Goal: Transaction & Acquisition: Purchase product/service

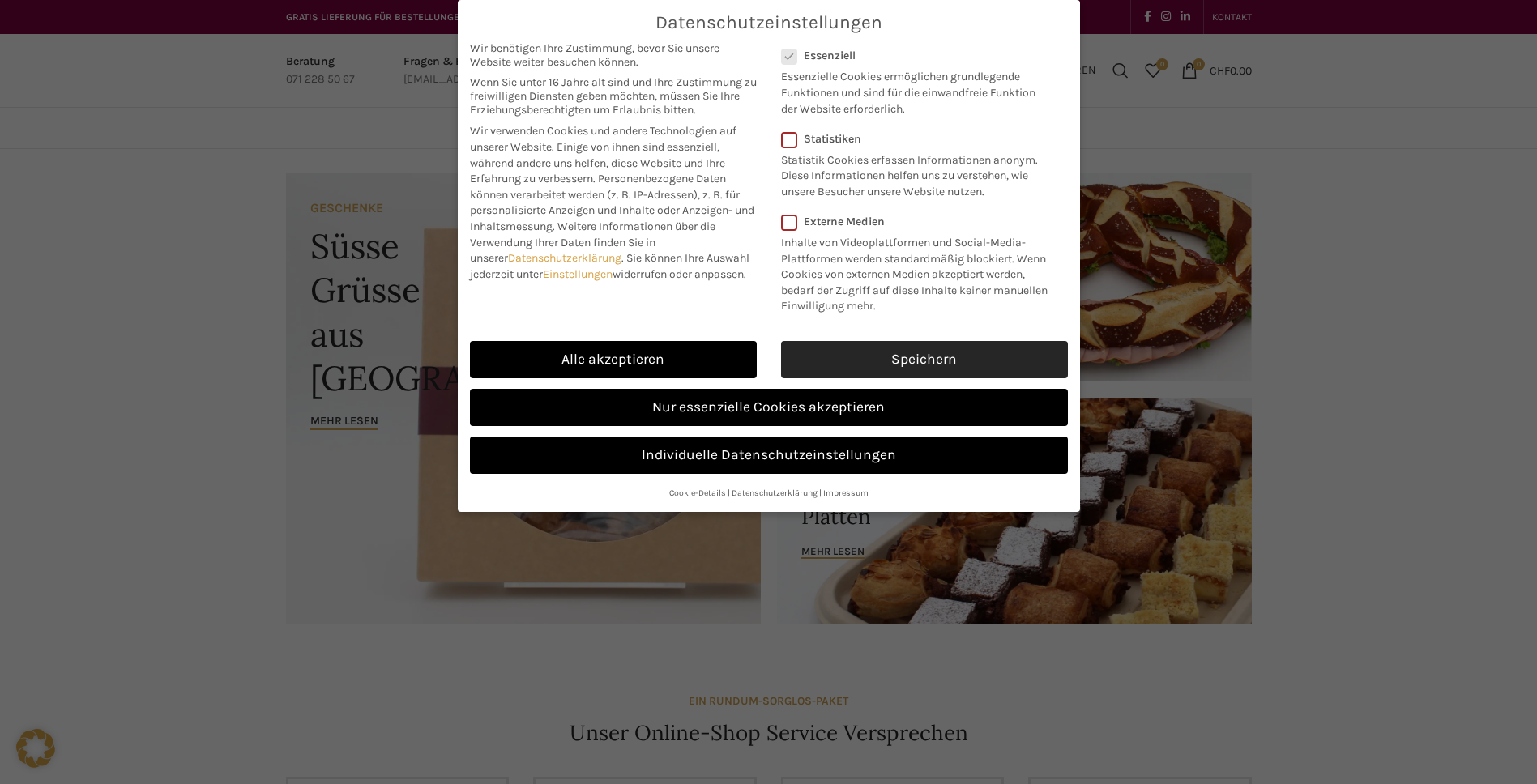
click at [864, 363] on link "Speichern" at bounding box center [924, 360] width 287 height 37
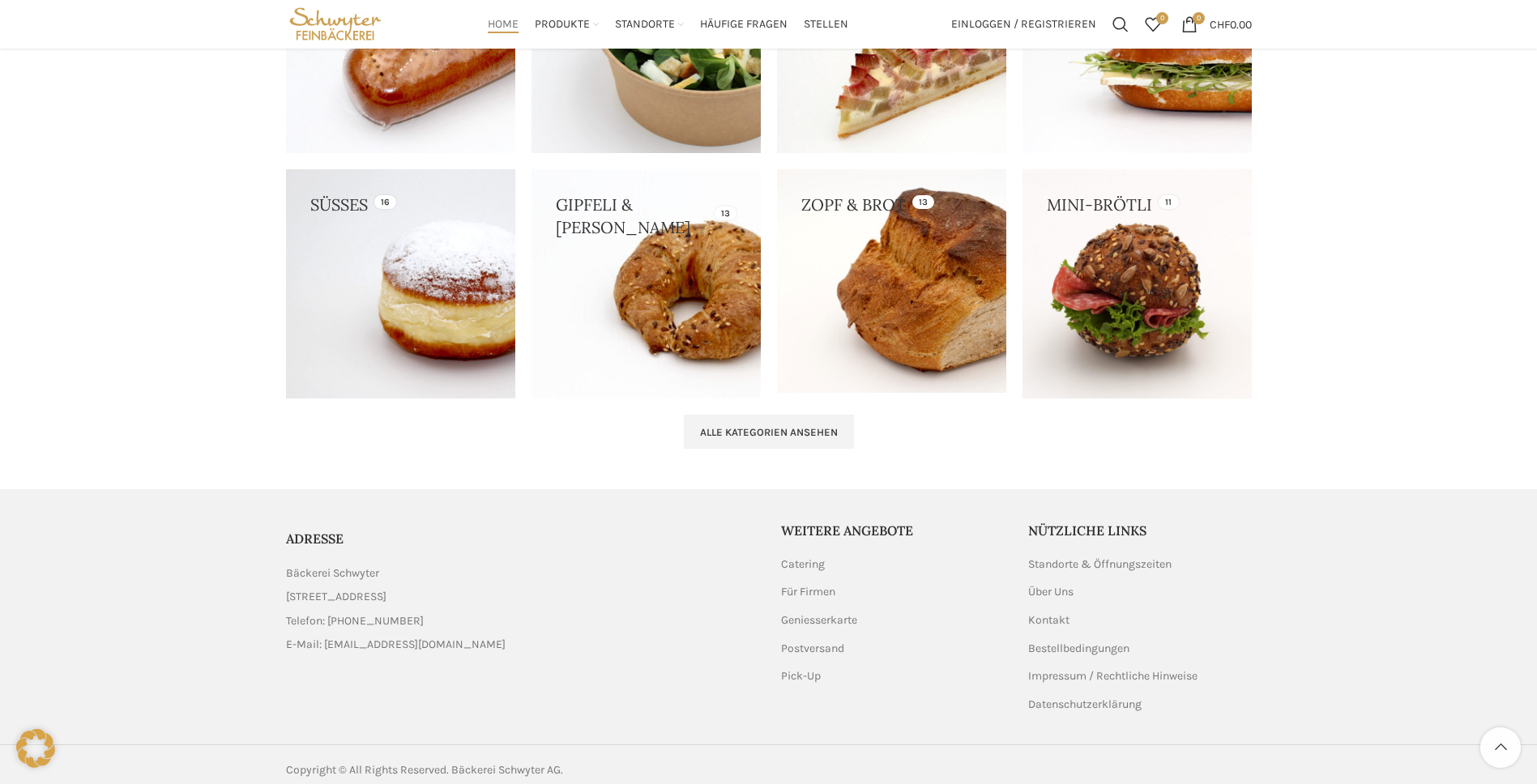
scroll to position [1593, 0]
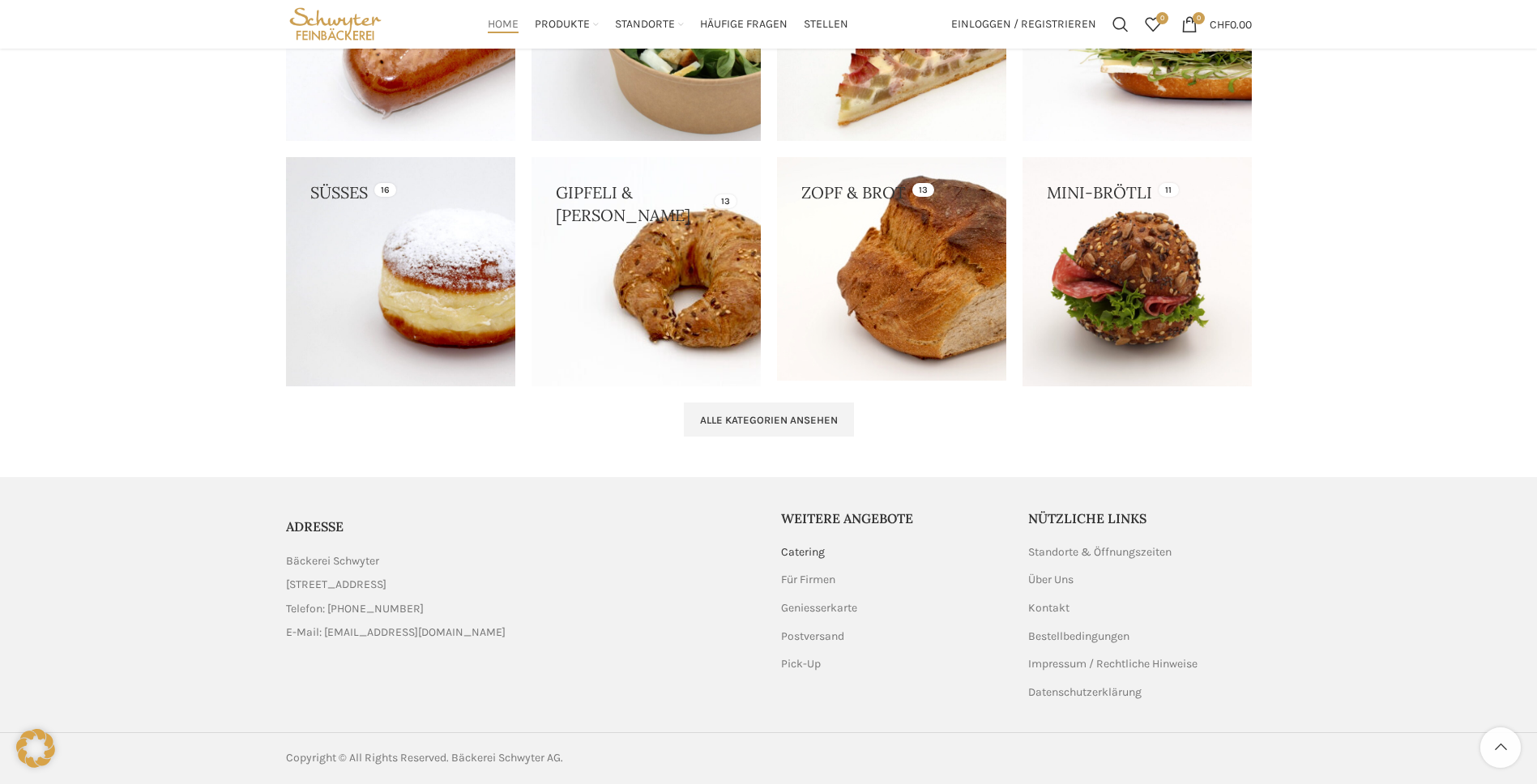
click at [802, 551] on link "Catering" at bounding box center [804, 552] width 45 height 16
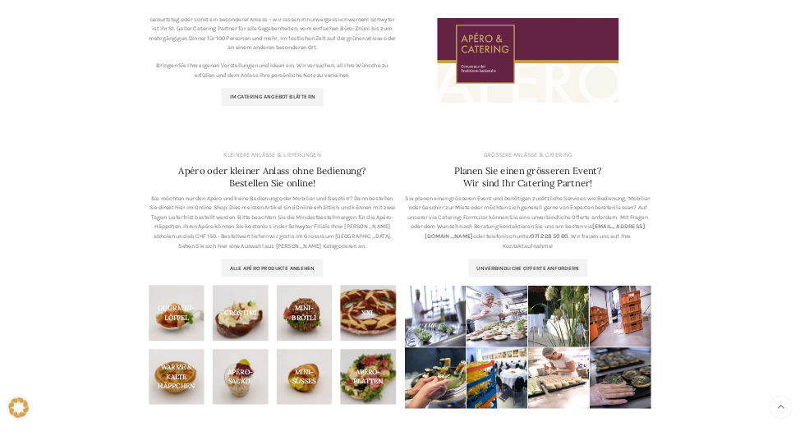
scroll to position [411, 0]
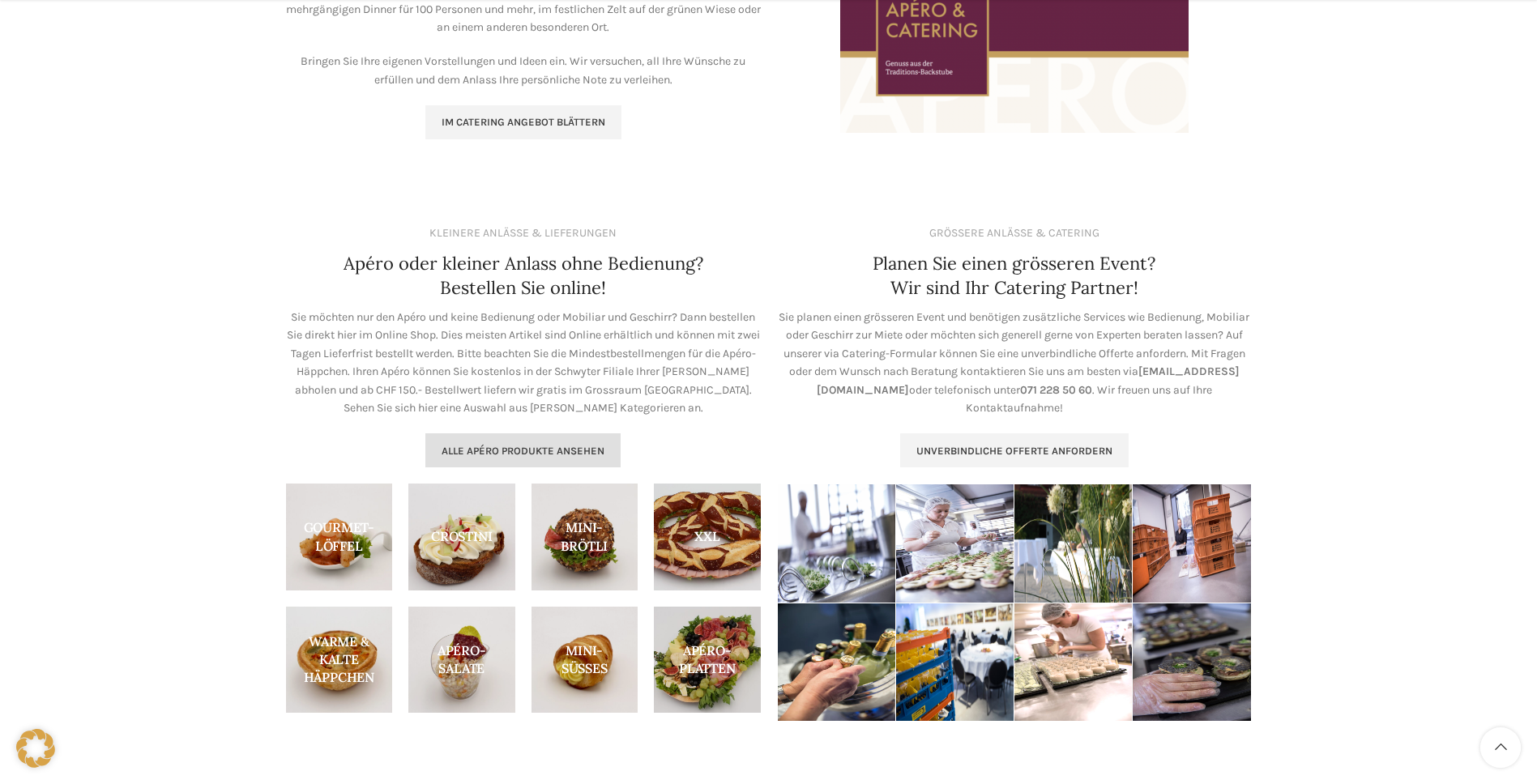
click at [542, 452] on span "Alle Apéro Produkte ansehen" at bounding box center [523, 451] width 163 height 13
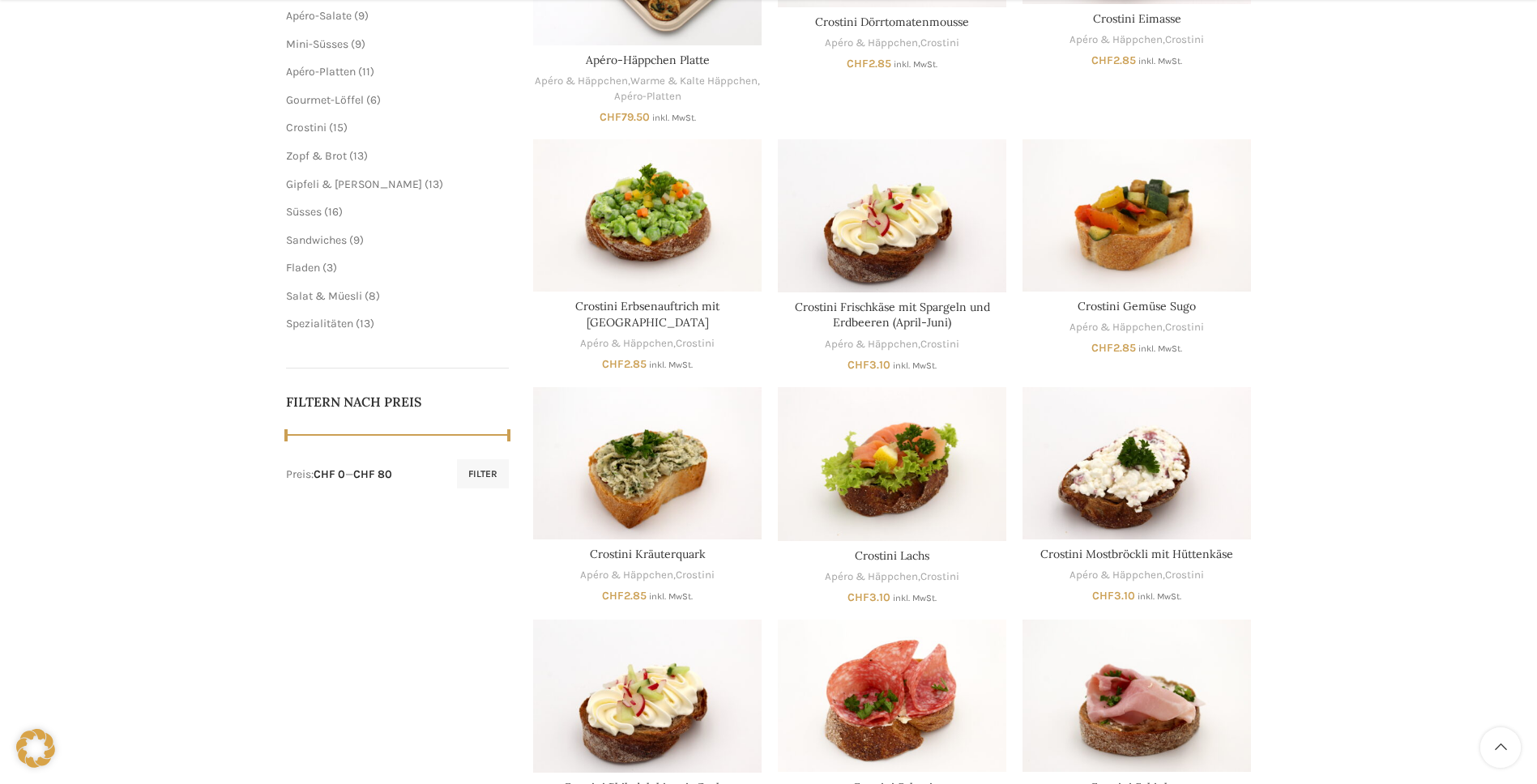
scroll to position [729, 0]
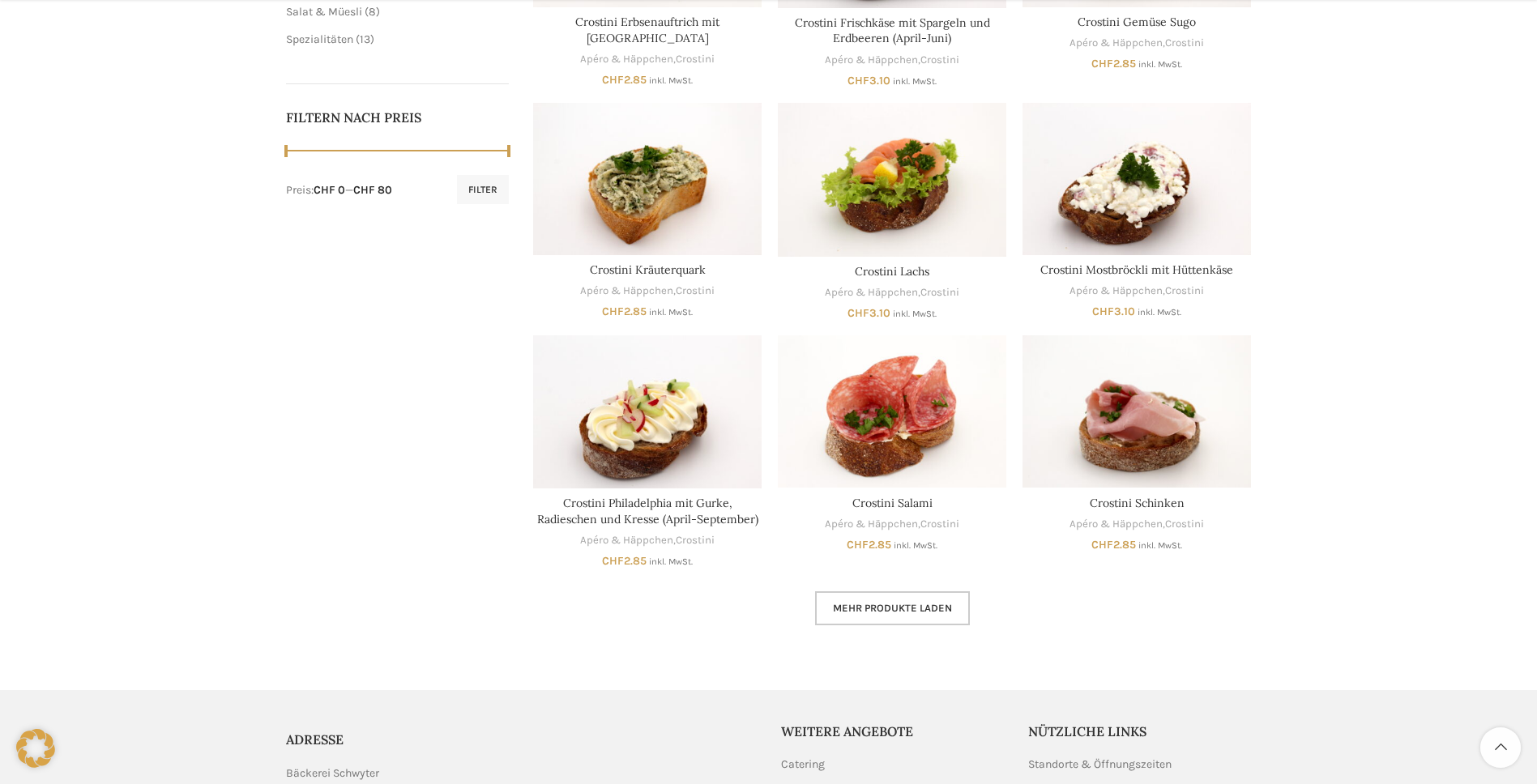
click at [844, 607] on span "Mehr Produkte laden" at bounding box center [892, 607] width 119 height 13
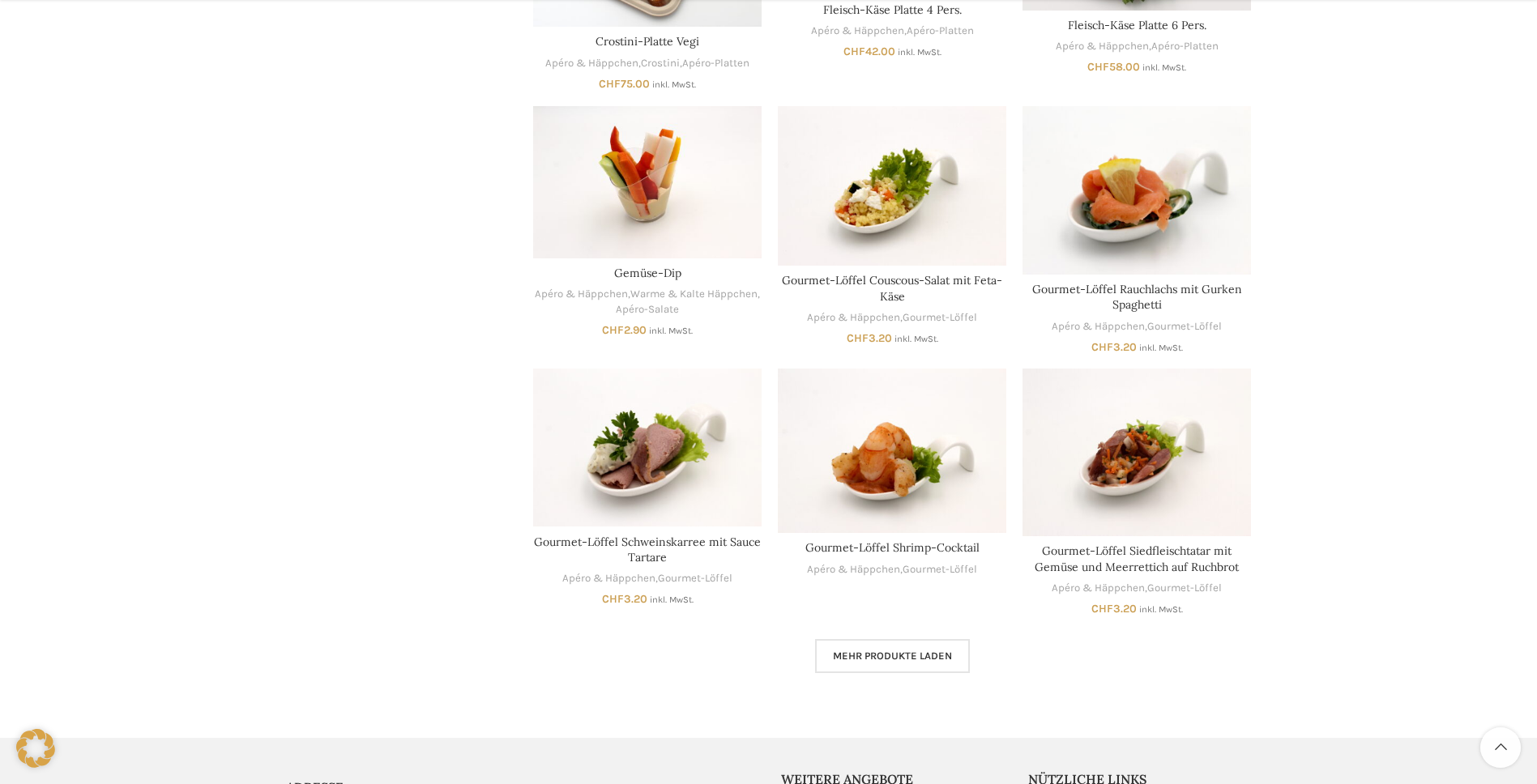
scroll to position [1944, 0]
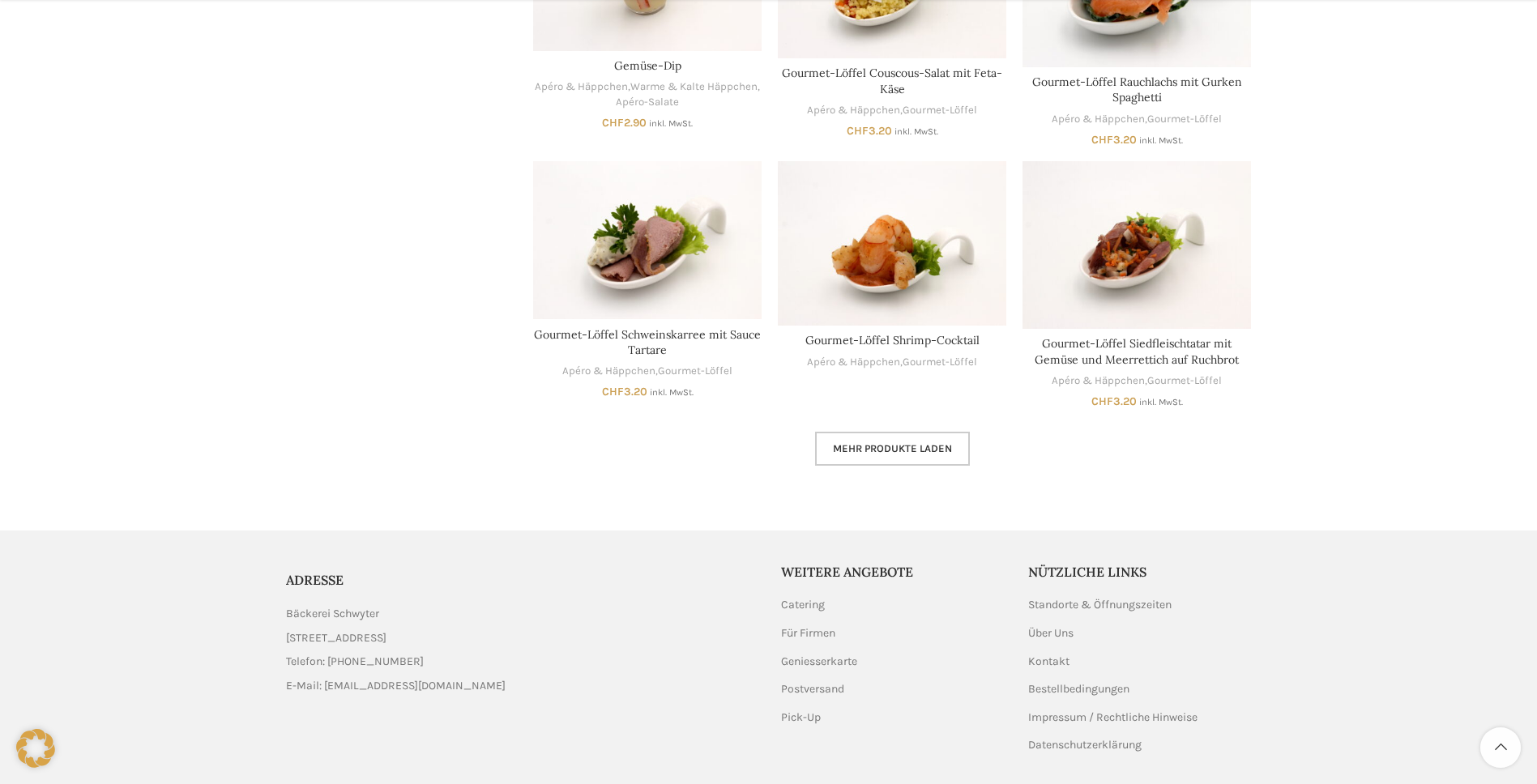
click at [850, 453] on span "Mehr Produkte laden" at bounding box center [892, 448] width 119 height 13
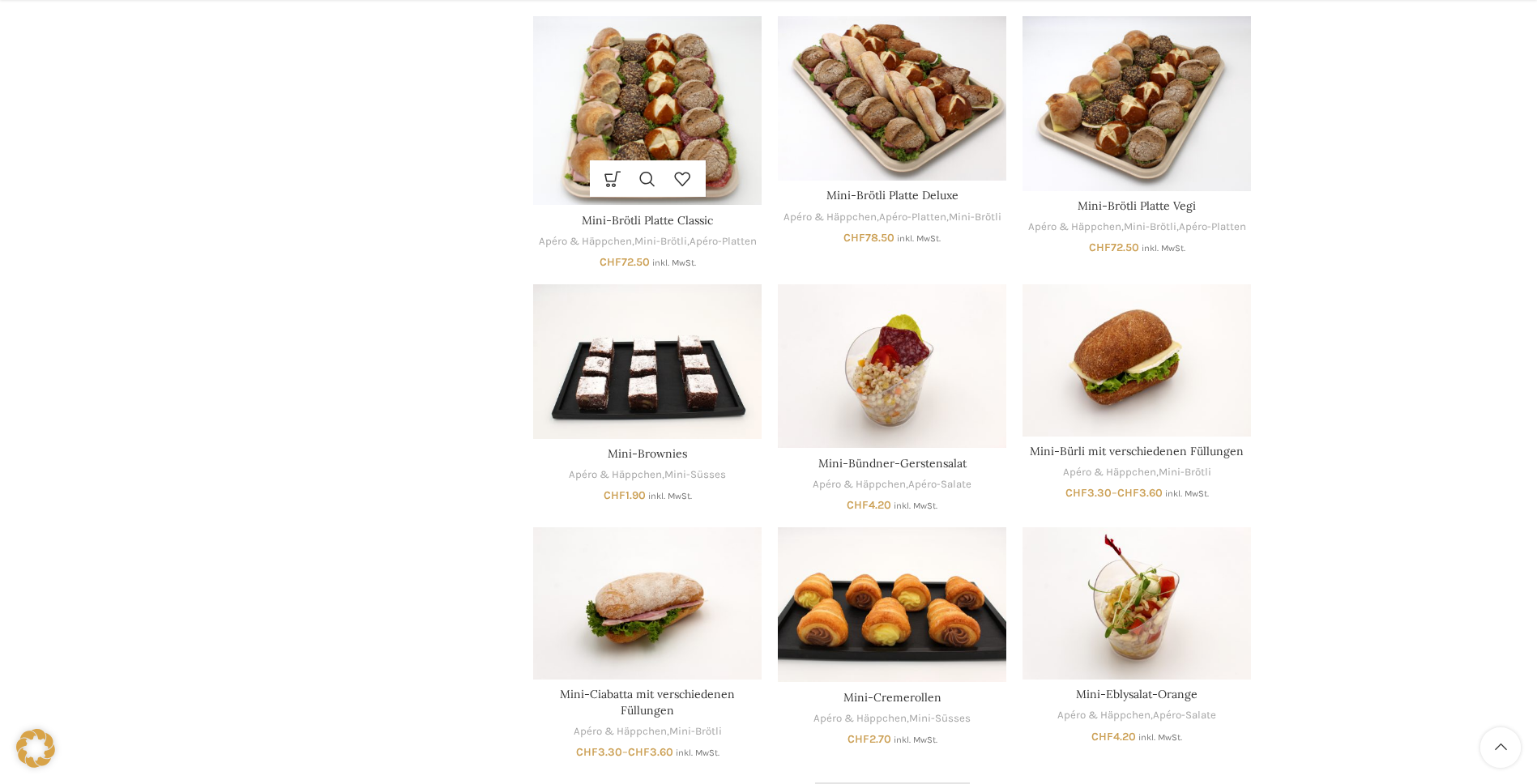
scroll to position [2835, 0]
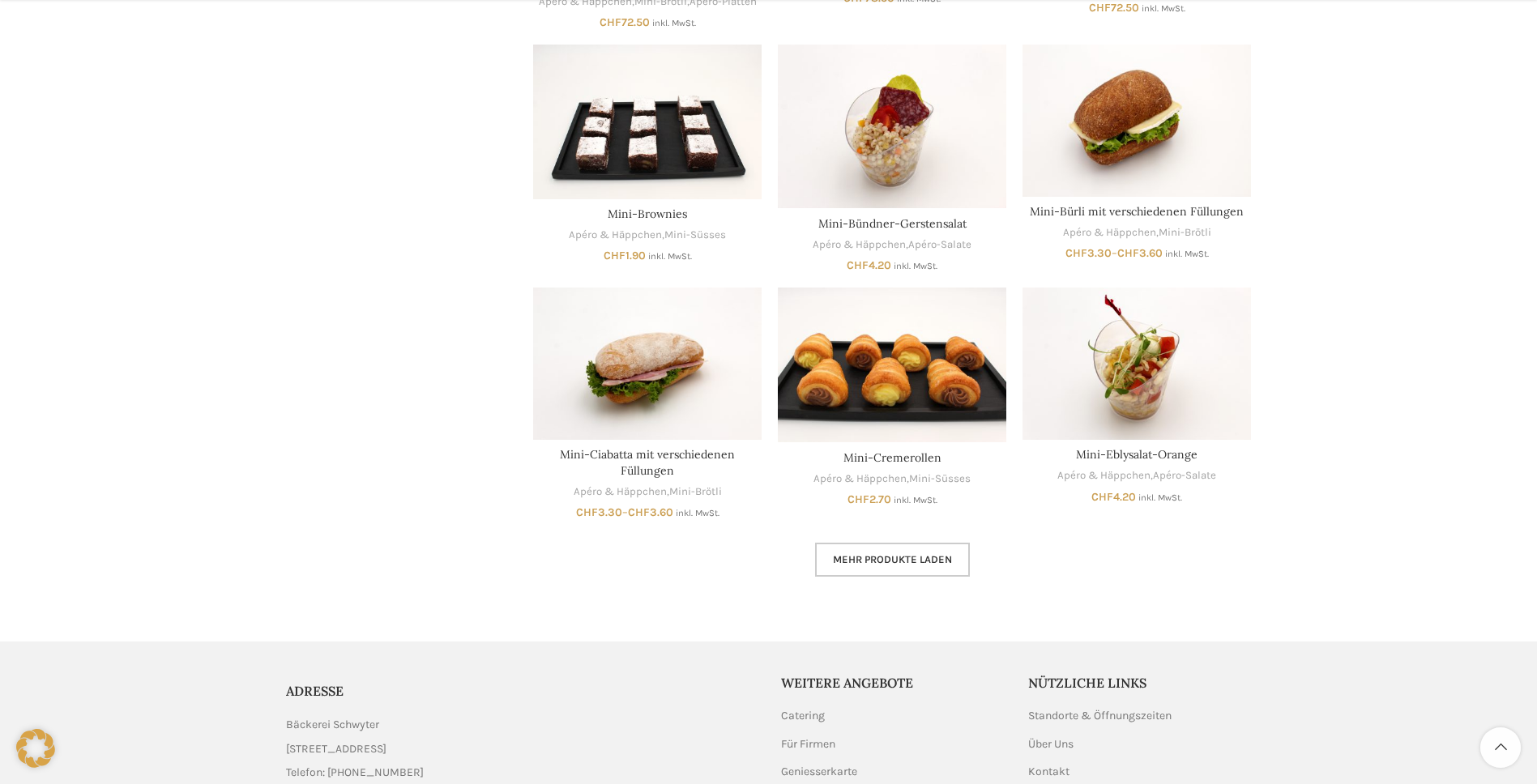
click at [863, 568] on link "Mehr Produkte laden" at bounding box center [892, 559] width 155 height 34
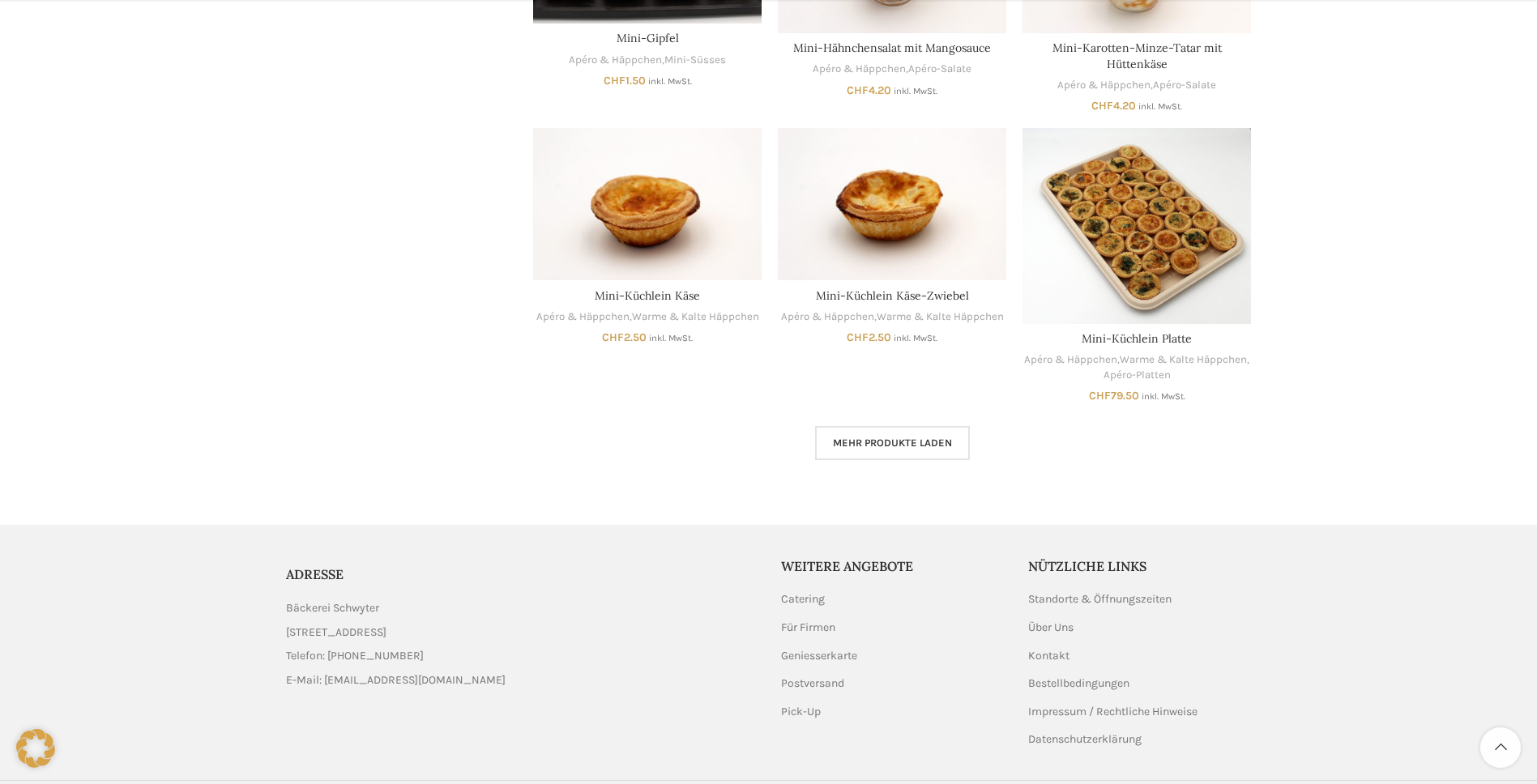
scroll to position [3969, 0]
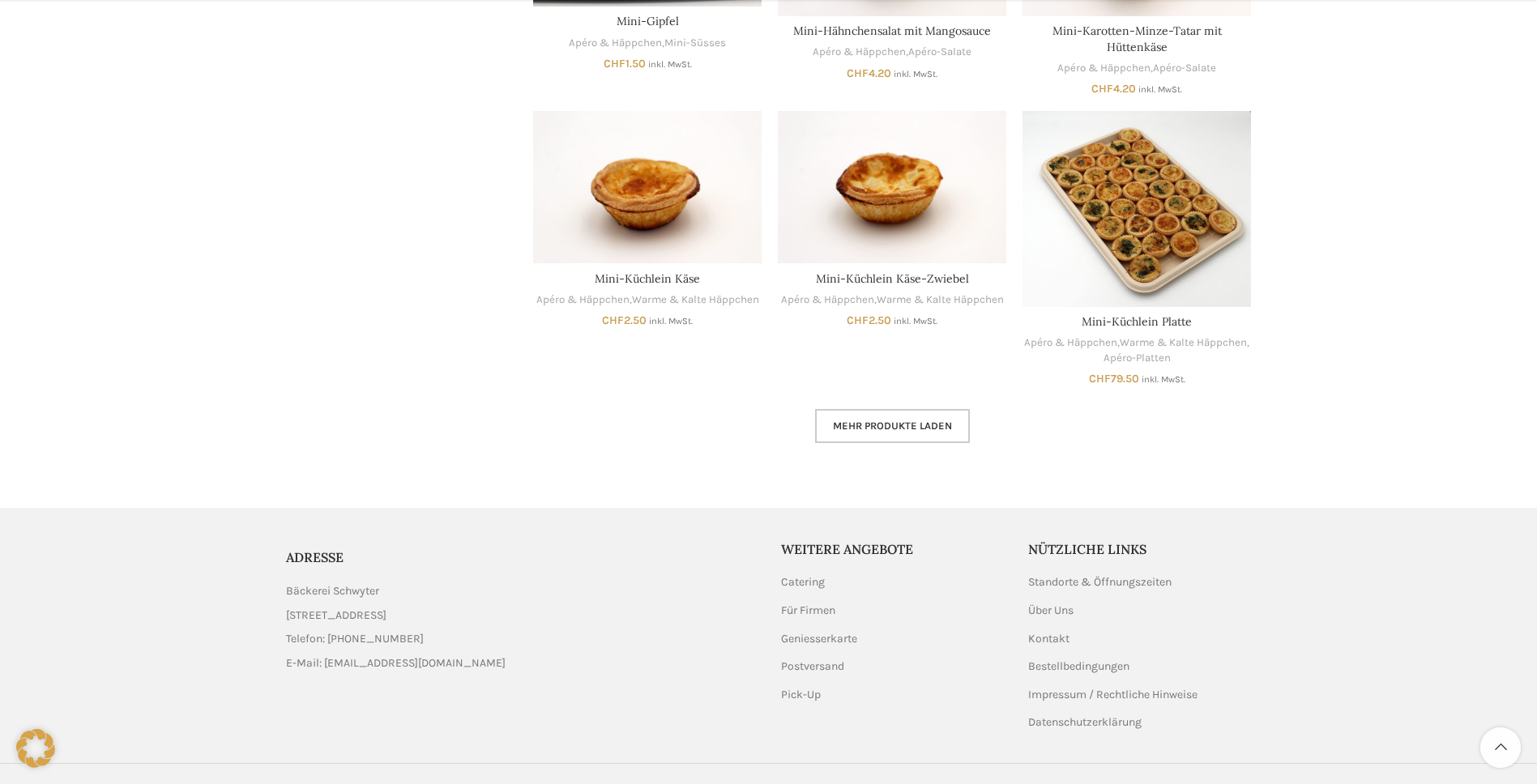
click at [850, 438] on link "Mehr Produkte laden" at bounding box center [892, 426] width 155 height 34
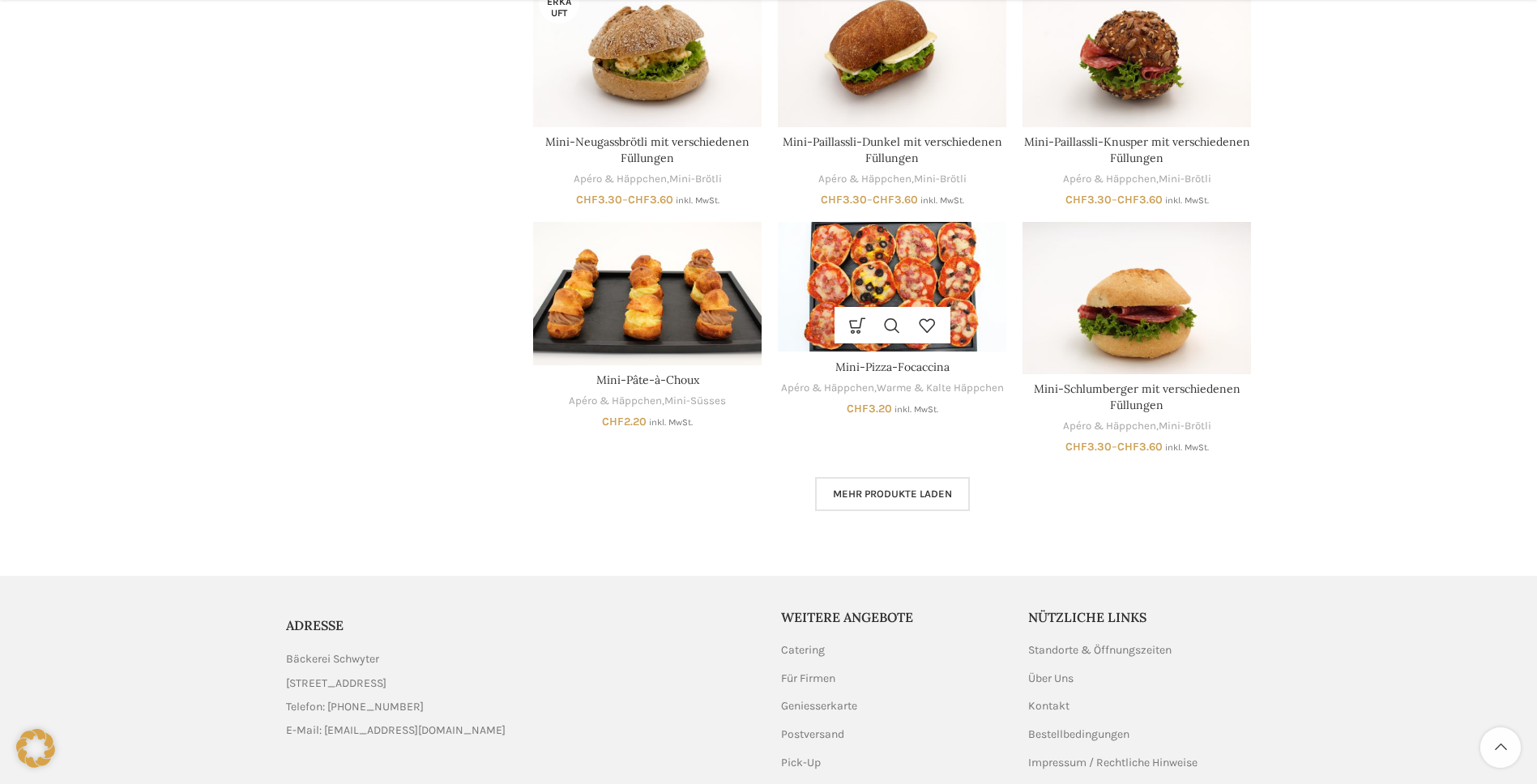
scroll to position [4988, 0]
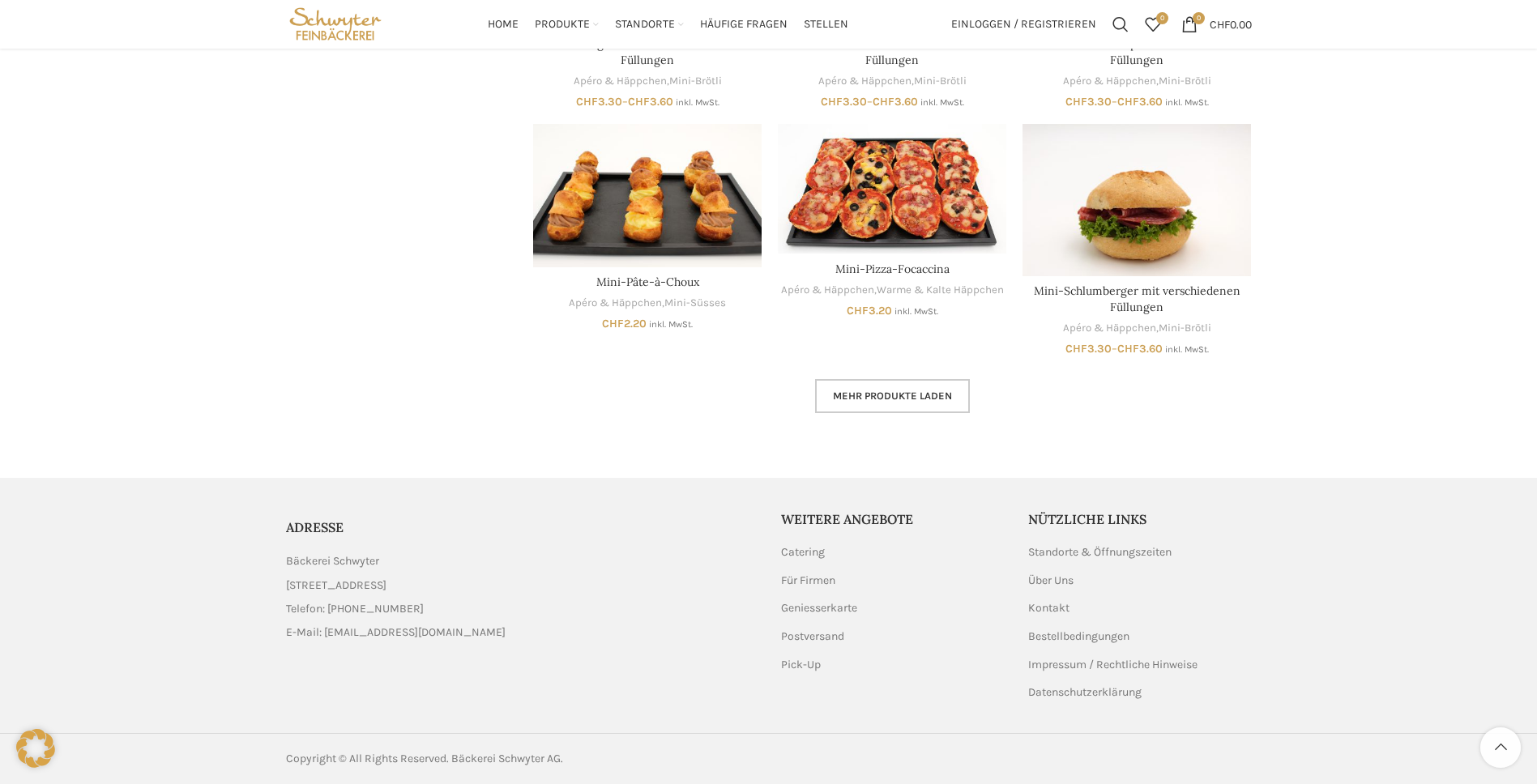
click at [859, 406] on link "Mehr Produkte laden" at bounding box center [892, 395] width 155 height 34
